Goal: Task Accomplishment & Management: Use online tool/utility

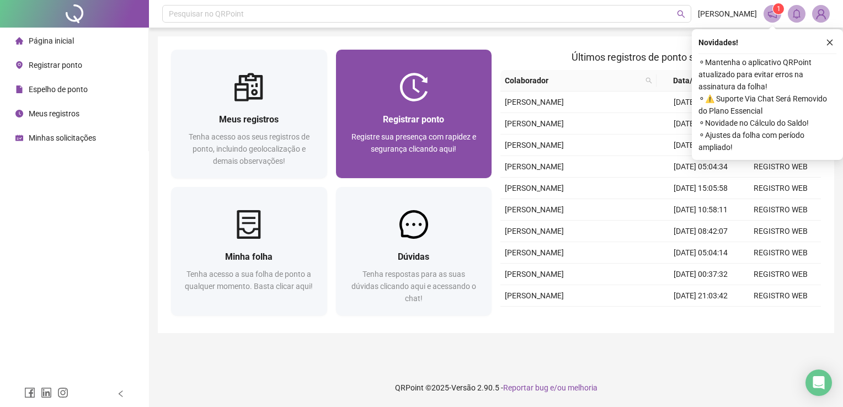
click at [439, 96] on div at bounding box center [414, 87] width 156 height 29
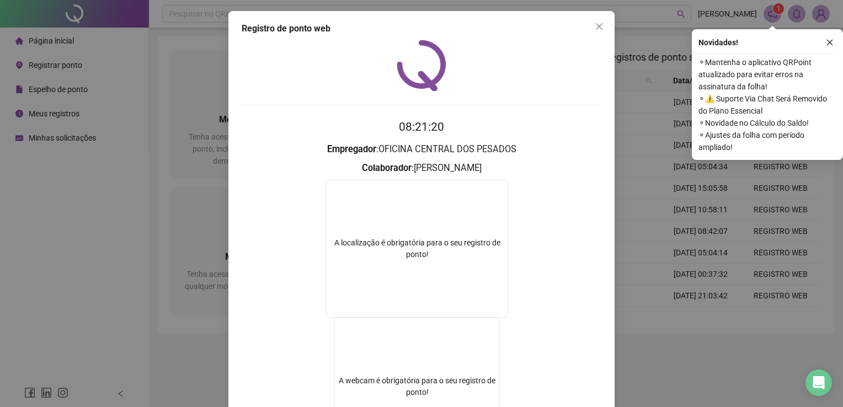
click at [626, 358] on div "Registro de ponto web 08:21:20 Empregador : OFICINA CENTRAL DOS PESADOS Colabor…" at bounding box center [421, 203] width 843 height 407
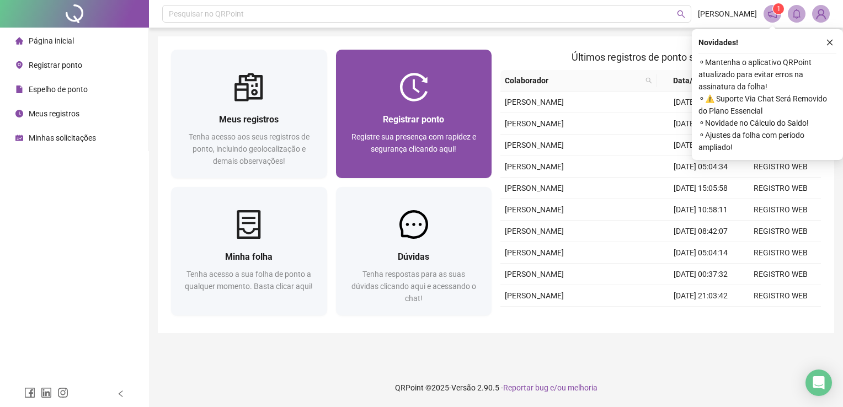
click at [338, 77] on div at bounding box center [414, 87] width 156 height 29
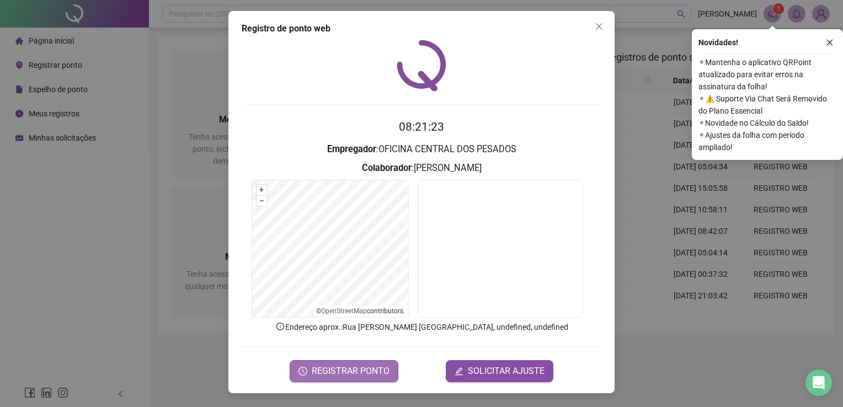
click at [323, 363] on button "REGISTRAR PONTO" at bounding box center [344, 371] width 109 height 22
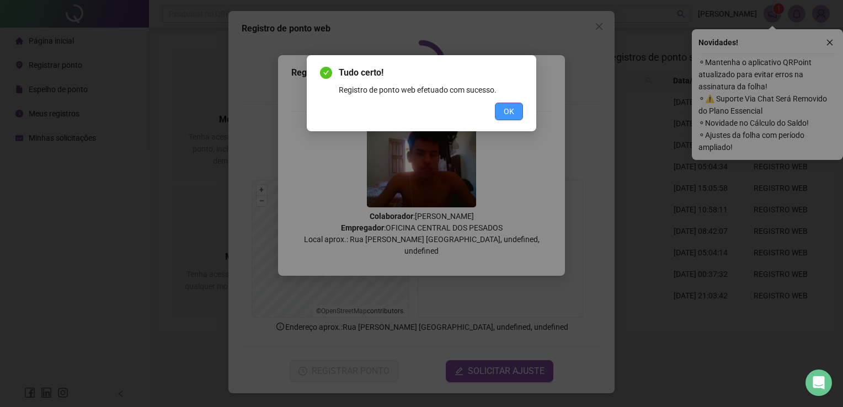
click at [502, 115] on button "OK" at bounding box center [509, 112] width 28 height 18
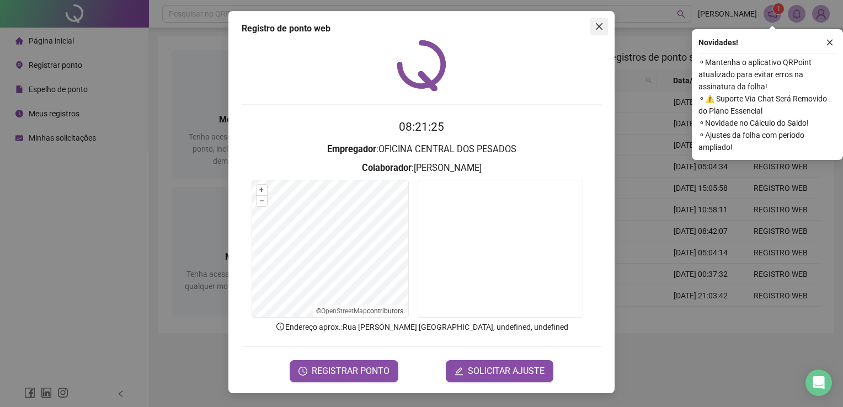
click at [603, 30] on icon "close" at bounding box center [599, 26] width 9 height 9
